Goal: Task Accomplishment & Management: Manage account settings

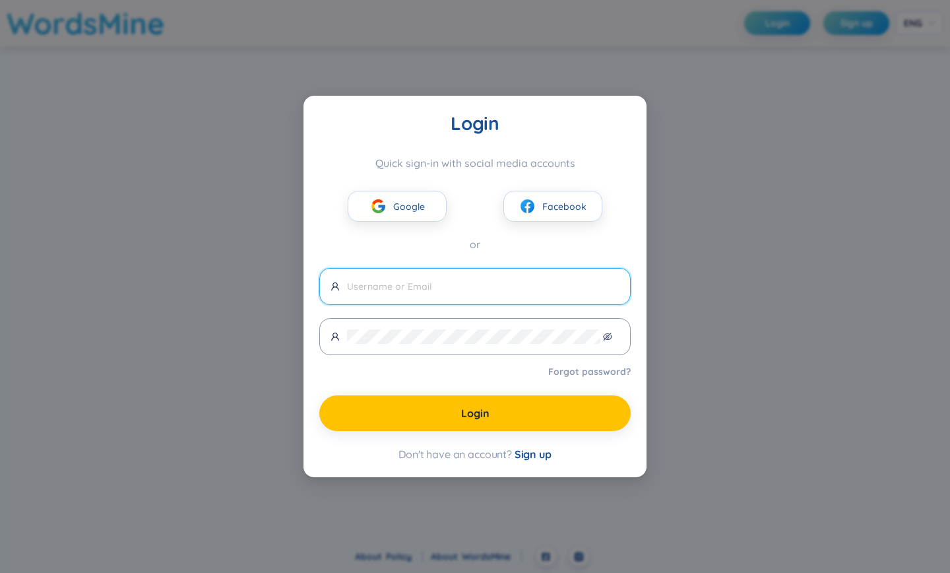
click at [891, 141] on div "Login Quick sign-in with social media accounts Google Facebook or Forgot passwo…" at bounding box center [475, 286] width 950 height 573
click at [0, 360] on div "Login Quick sign-in with social media accounts Google Facebook or Forgot passwo…" at bounding box center [475, 286] width 950 height 573
click at [721, 97] on div "Login Quick sign-in with social media accounts Google Facebook or Forgot passwo…" at bounding box center [475, 286] width 950 height 573
